Goal: Information Seeking & Learning: Find specific fact

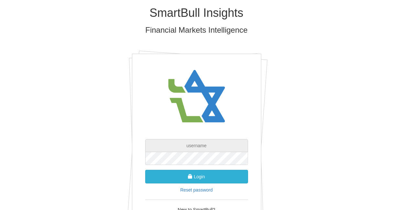
type input "[EMAIL_ADDRESS][DOMAIN_NAME]"
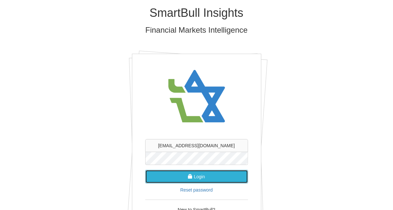
click at [198, 180] on button "Login" at bounding box center [196, 177] width 103 height 14
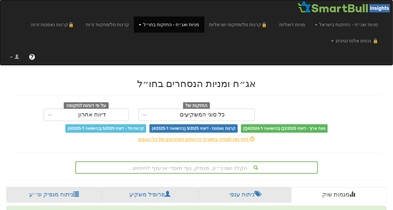
scroll to position [0, 6232]
click at [203, 168] on div "הקלד שם ני״ע, מנפיק, גוף מוסדי או ענף לחיפוש..." at bounding box center [196, 167] width 243 height 12
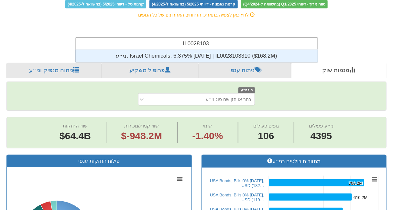
scroll to position [5, 0]
type input "IL0028103310"
click at [200, 54] on div "ני״ע: ‎Israel Chemicals, 6.375% [DATE] | IL0028103310 ‎($168.2M)‏" at bounding box center [196, 56] width 242 height 13
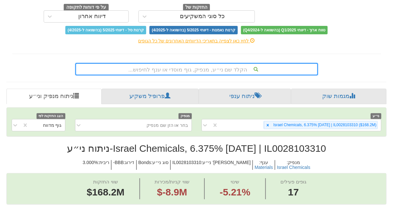
scroll to position [124, 0]
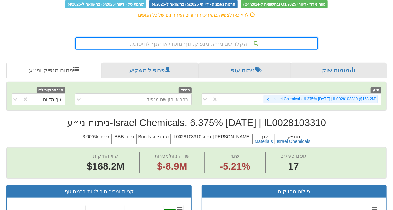
click at [199, 50] on div "הקלד שם ני״ע, מנפיק, גוף מוסדי או ענף לחיפוש..." at bounding box center [196, 43] width 243 height 12
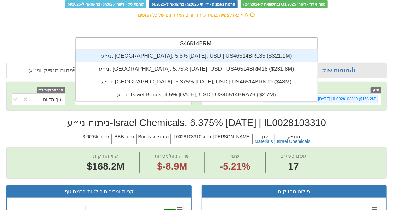
scroll to position [5, 0]
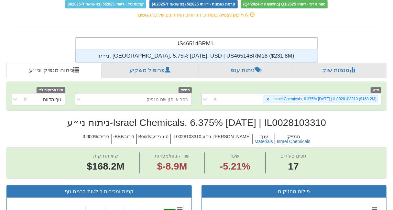
type input "US46514BRM18"
click at [202, 57] on div "ני״ע: ‎[GEOGRAPHIC_DATA], 5.75% [DATE], USD | US46514BRM18 ‎($231.8M)‏" at bounding box center [196, 56] width 242 height 13
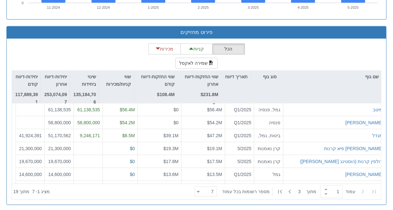
scroll to position [161, 0]
